Goal: Task Accomplishment & Management: Use online tool/utility

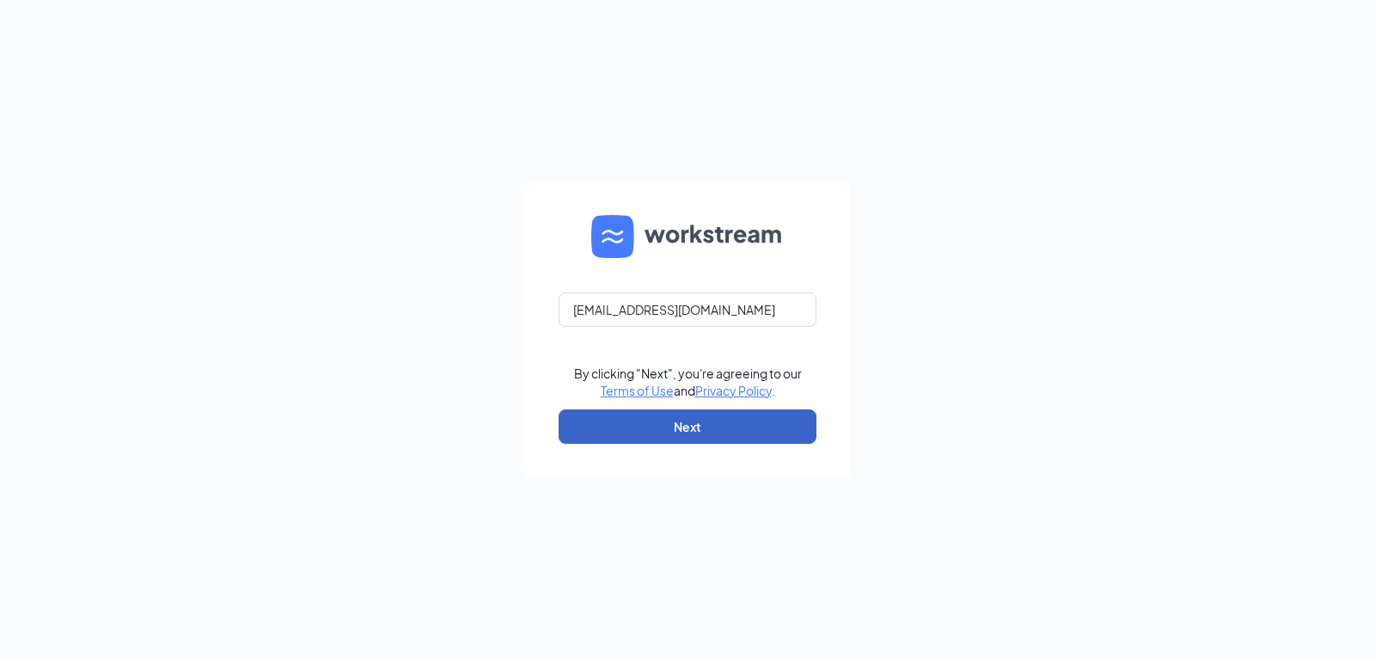
click at [685, 425] on button "Next" at bounding box center [688, 426] width 258 height 34
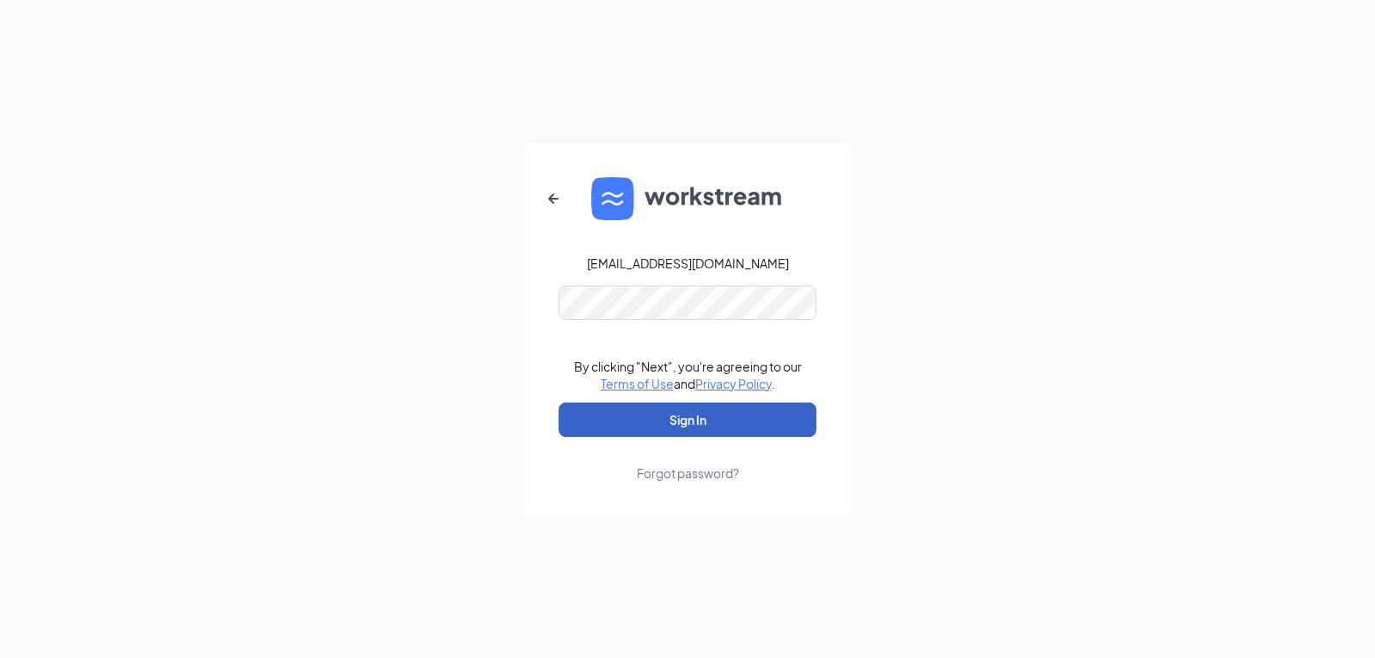
click at [690, 409] on button "Sign In" at bounding box center [688, 419] width 258 height 34
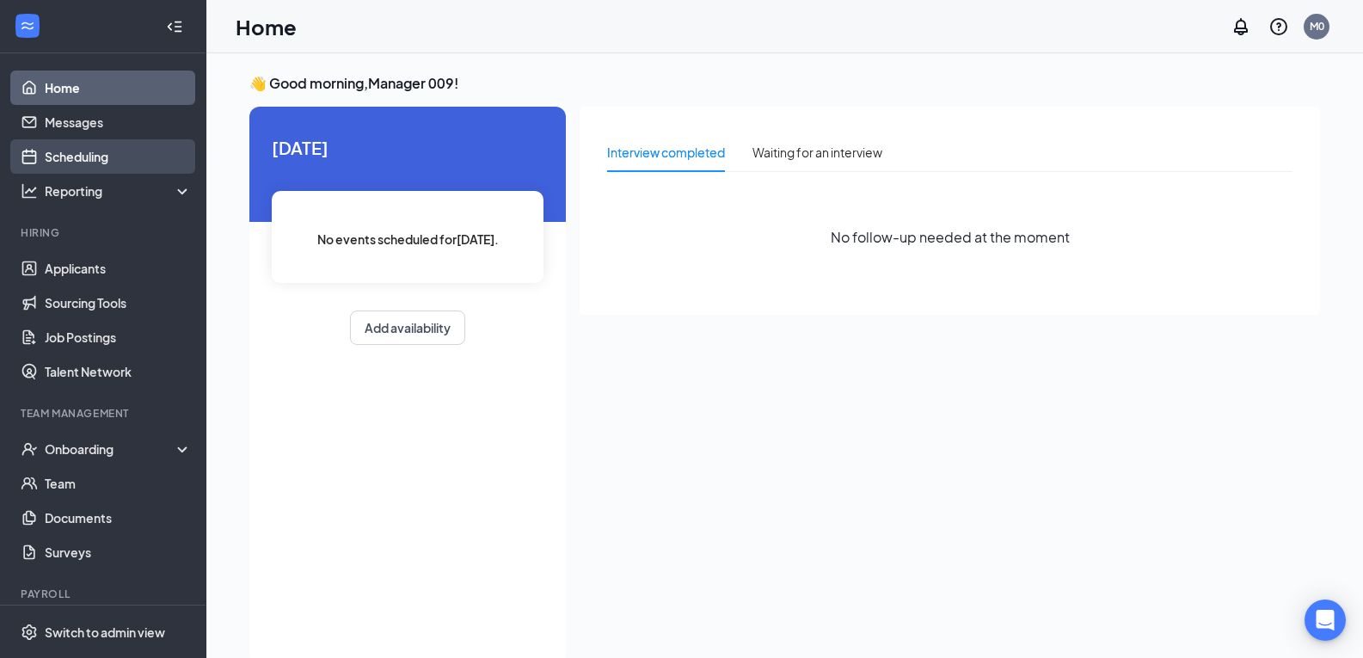
click at [119, 158] on link "Scheduling" at bounding box center [118, 156] width 147 height 34
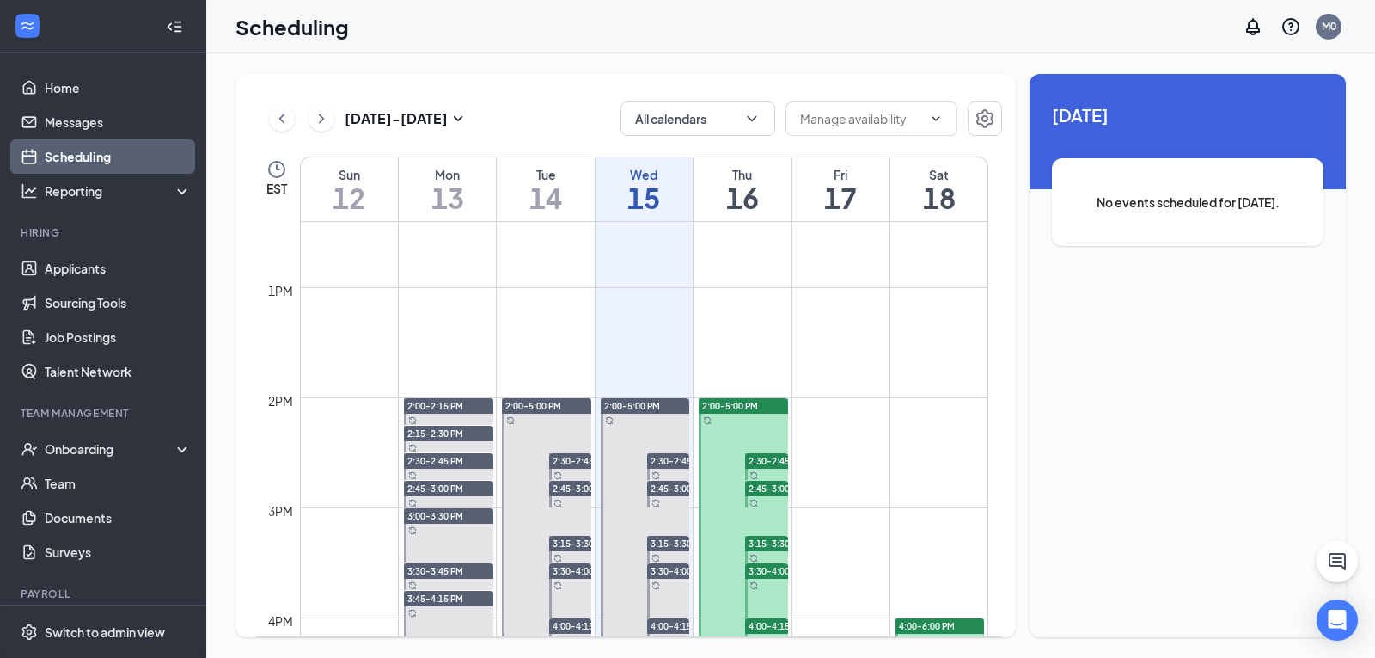
scroll to position [1361, 0]
